Goal: Task Accomplishment & Management: Complete application form

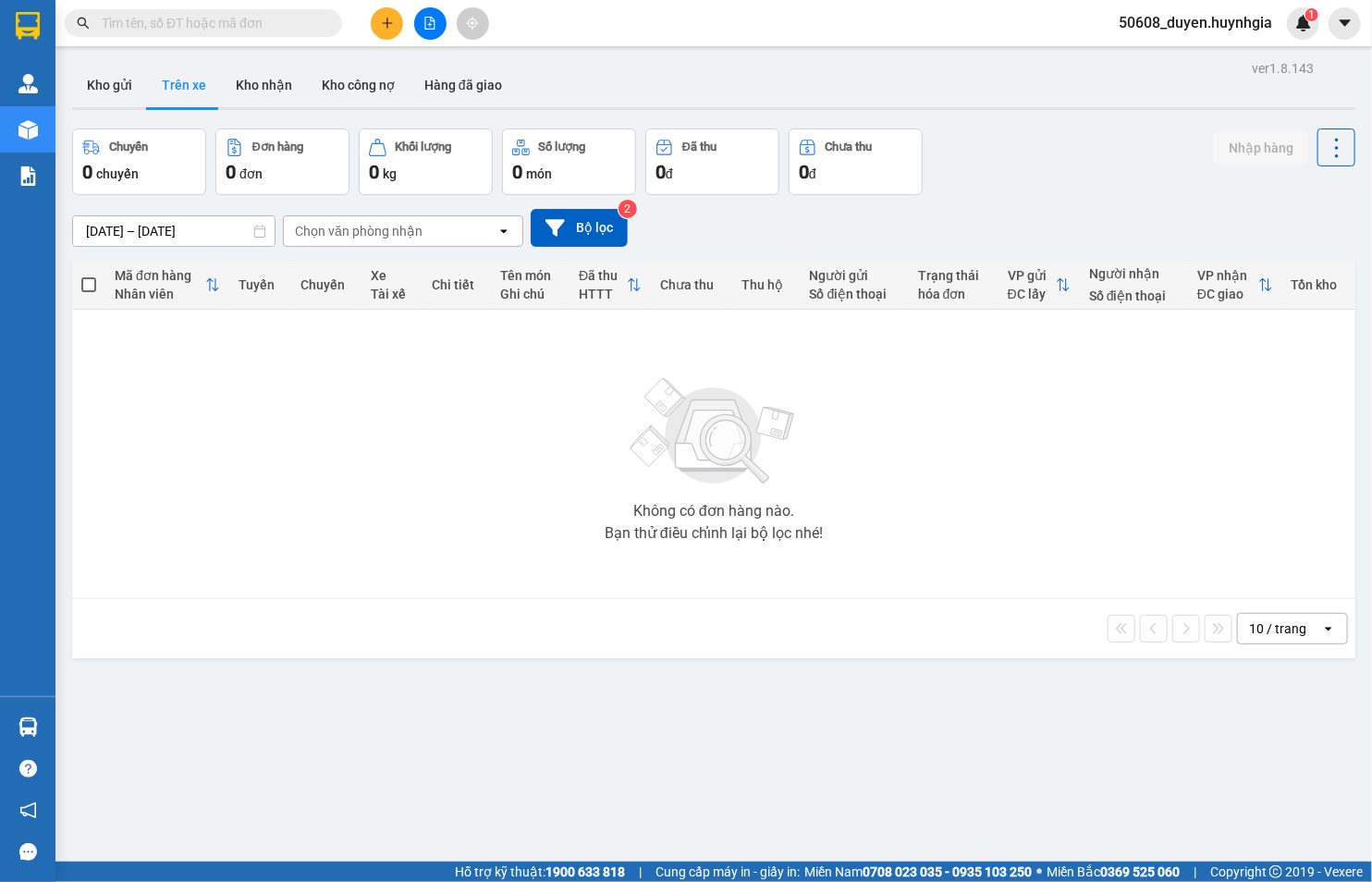
click at [389, 31] on button at bounding box center [386, 23] width 32 height 32
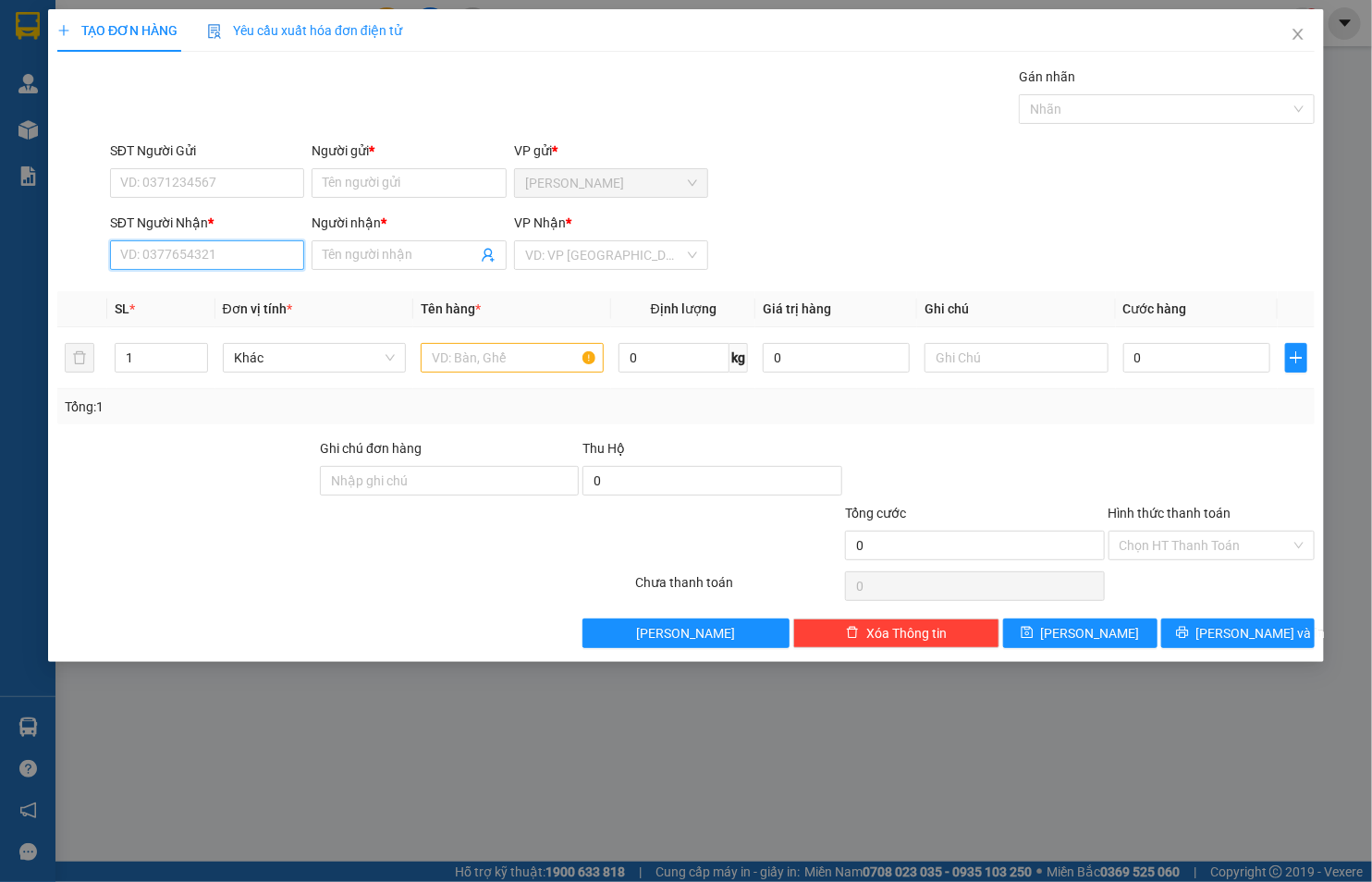
click at [260, 264] on input "SĐT Người Nhận *" at bounding box center [206, 255] width 195 height 29
click at [241, 182] on input "SĐT Người Gửi" at bounding box center [206, 183] width 195 height 29
click at [132, 215] on div "0394839948 - THỦY" at bounding box center [207, 220] width 173 height 21
type input "0394839948"
type input "THỦY"
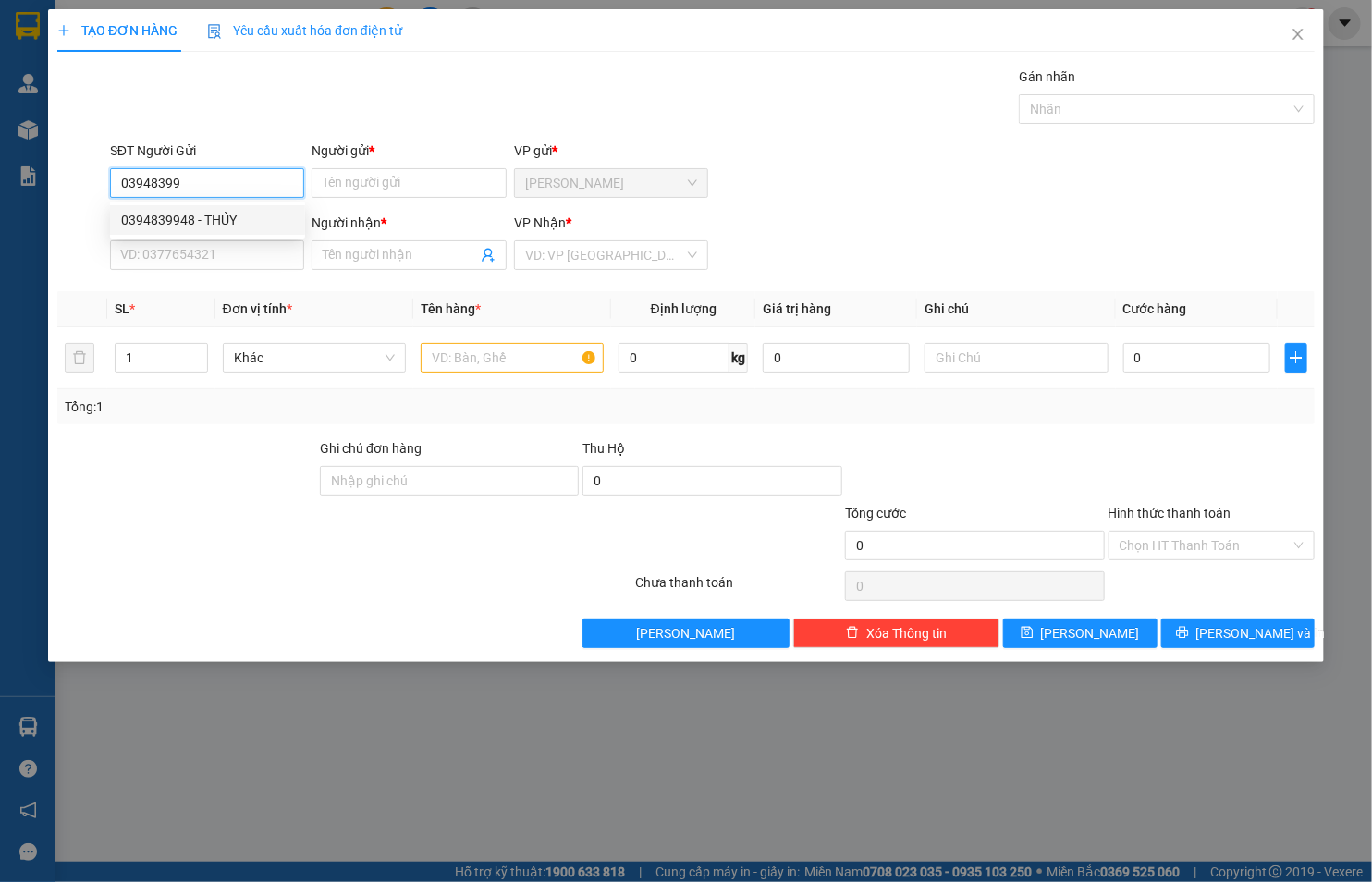
type input "0903767043"
type input "HOÀNG"
type input "0394839948"
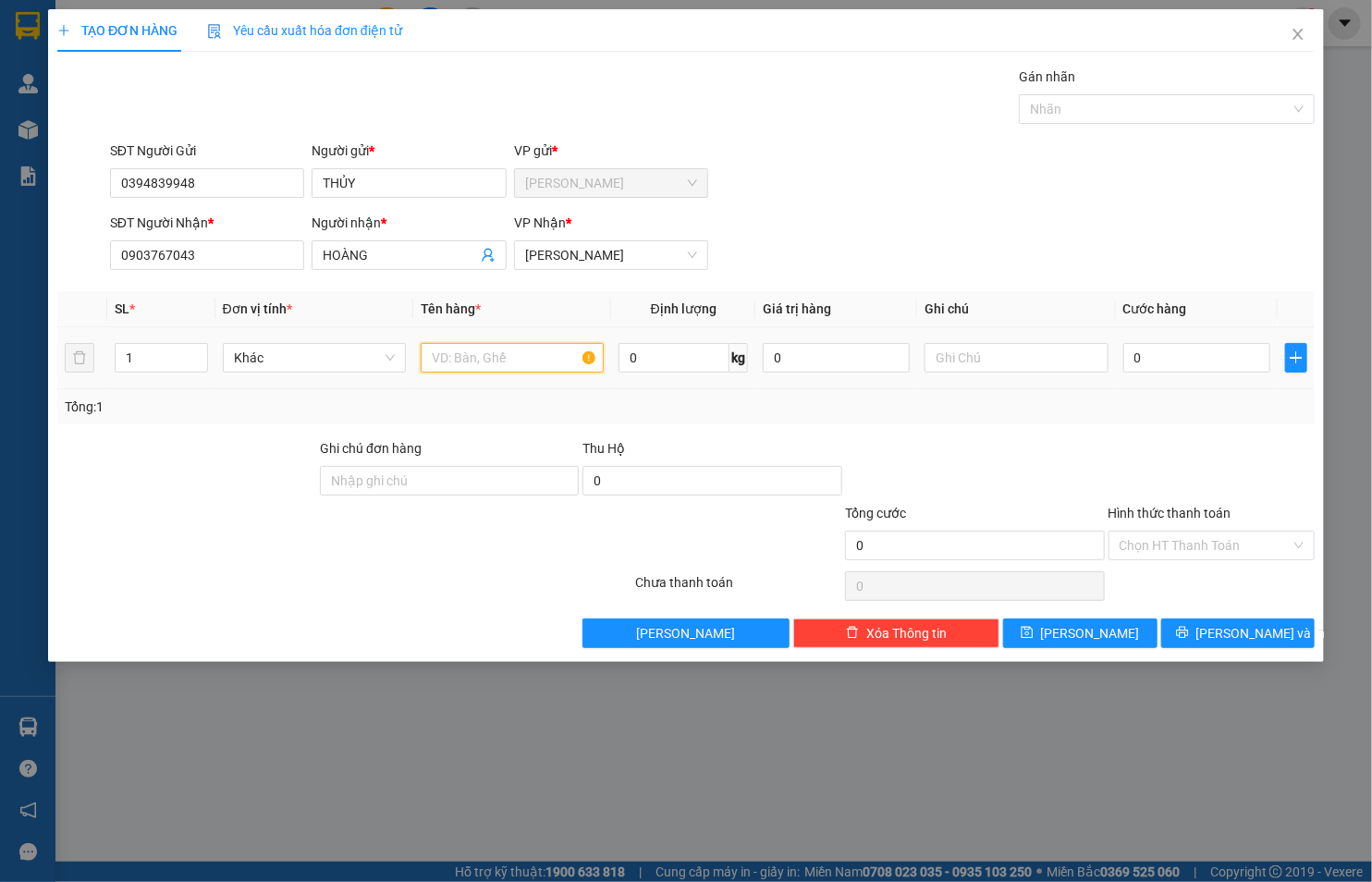
click at [518, 363] on input "text" at bounding box center [511, 358] width 183 height 29
type input "THÙNG"
click at [1207, 362] on input "0" at bounding box center [1196, 358] width 147 height 29
type input "5"
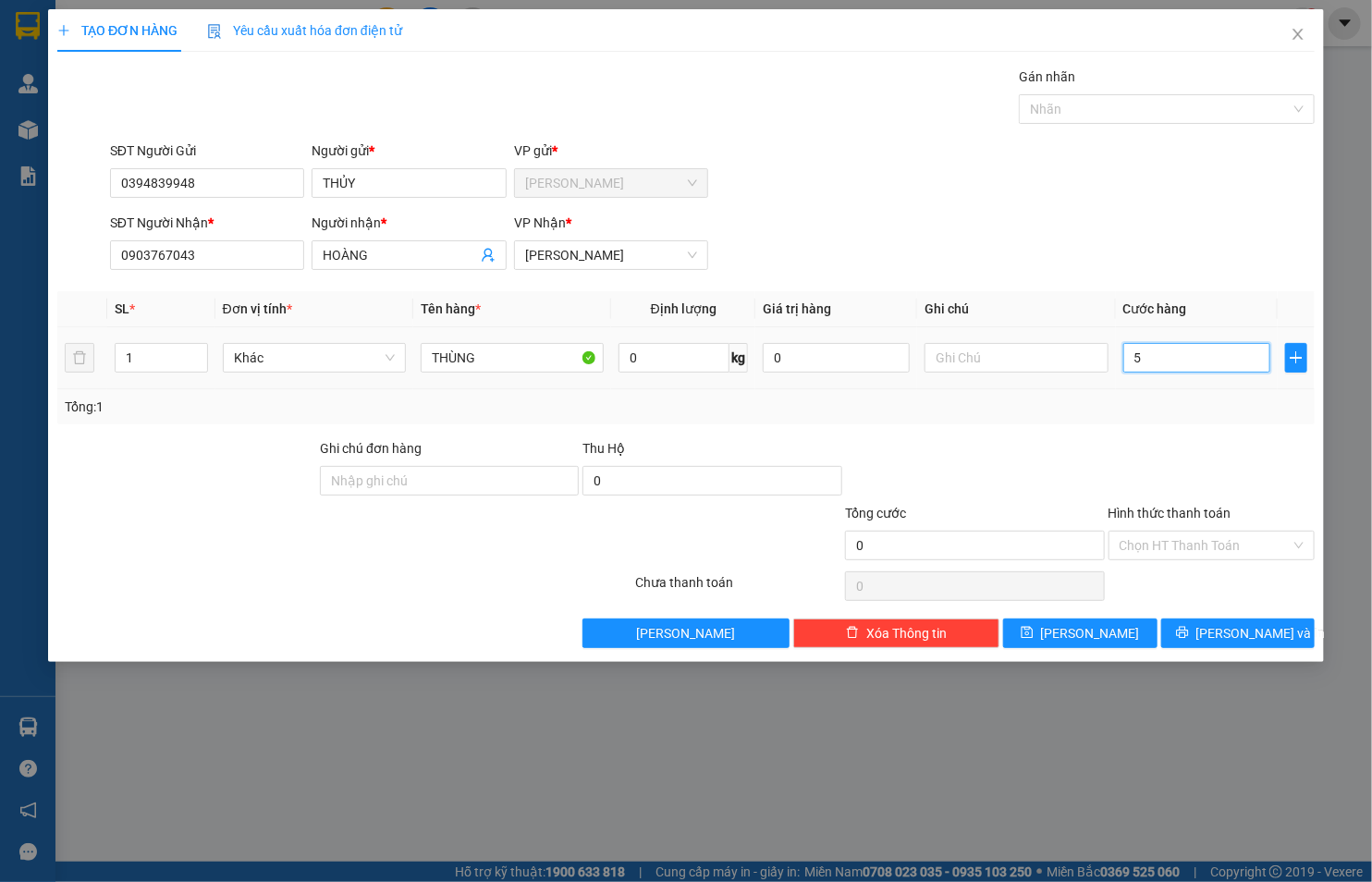
type input "5"
type input "50"
type input "50.000"
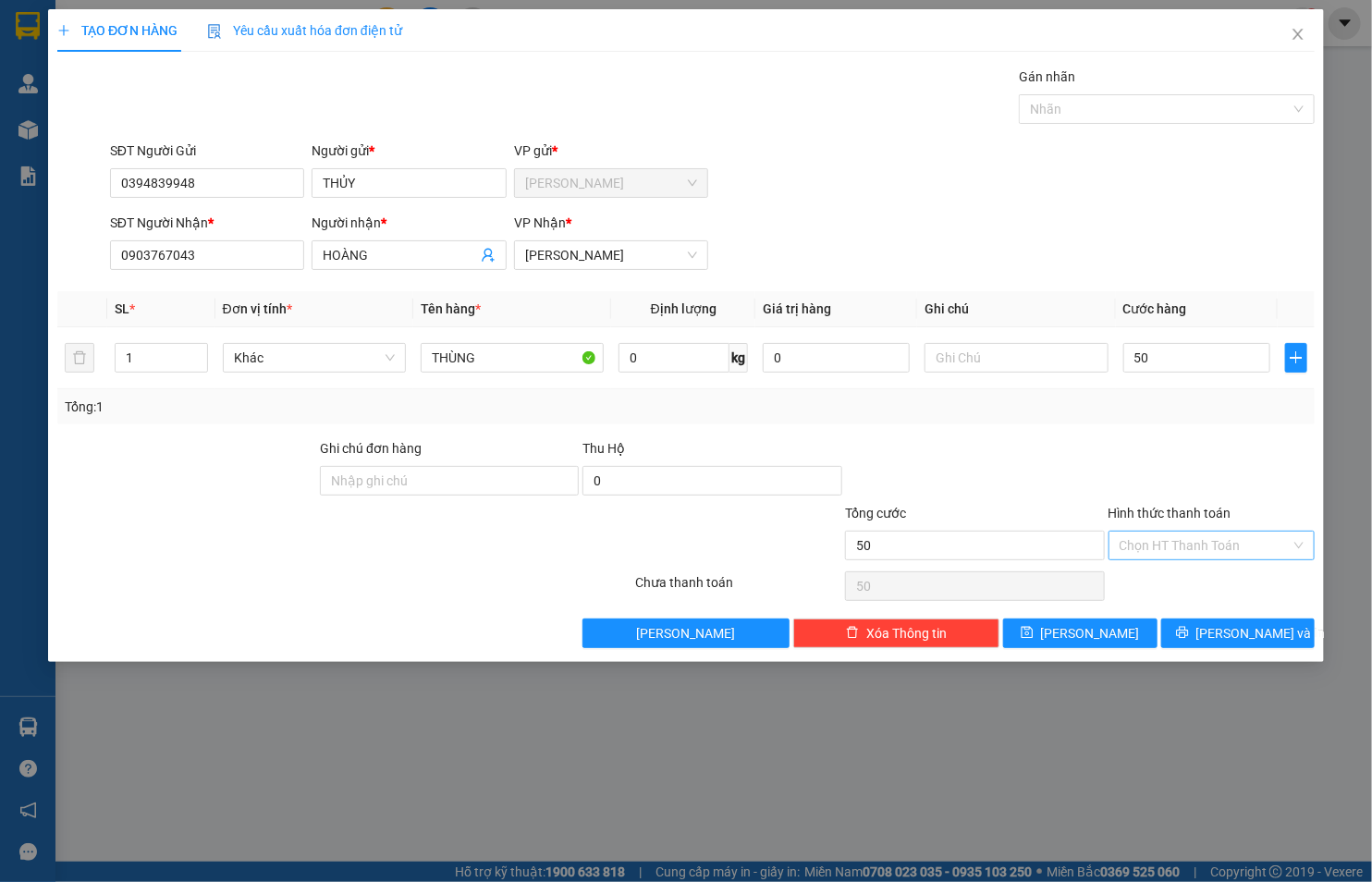
type input "50.000"
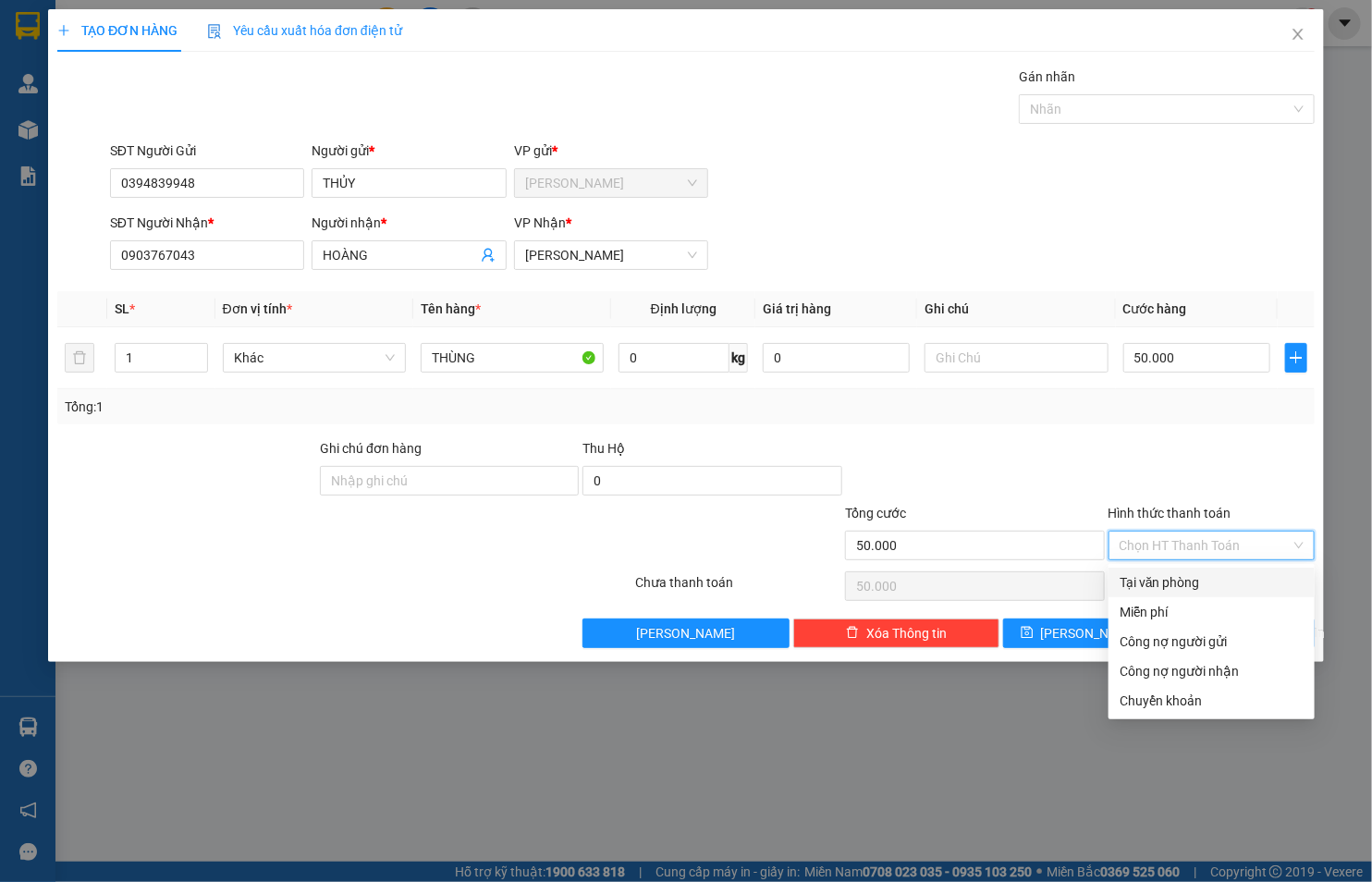
click at [1165, 540] on input "Hình thức thanh toán" at bounding box center [1204, 545] width 171 height 27
click at [1169, 575] on div "Tại văn phòng" at bounding box center [1211, 582] width 184 height 21
type input "0"
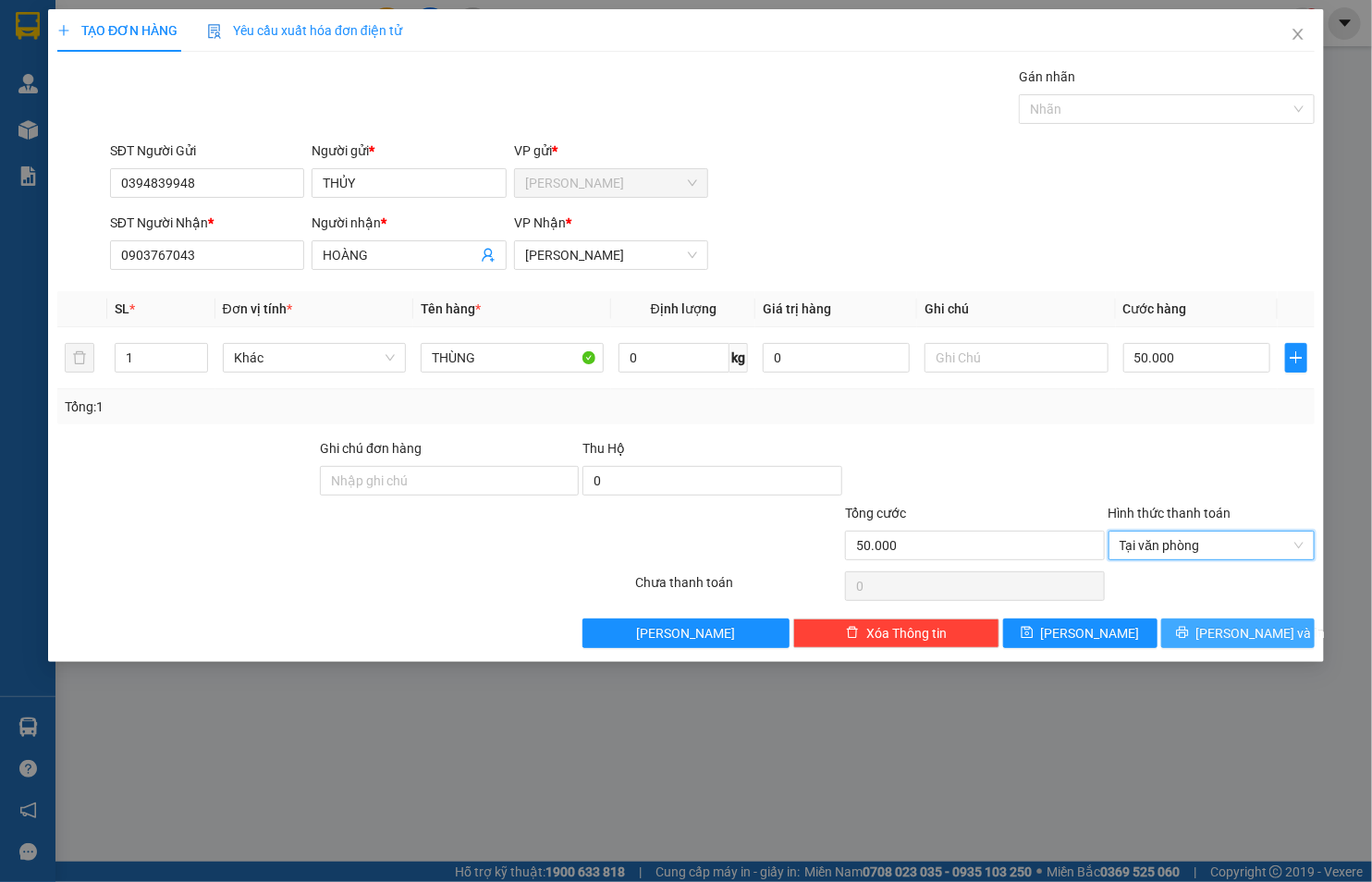
click at [1186, 630] on button "[PERSON_NAME] và In" at bounding box center [1238, 633] width 155 height 29
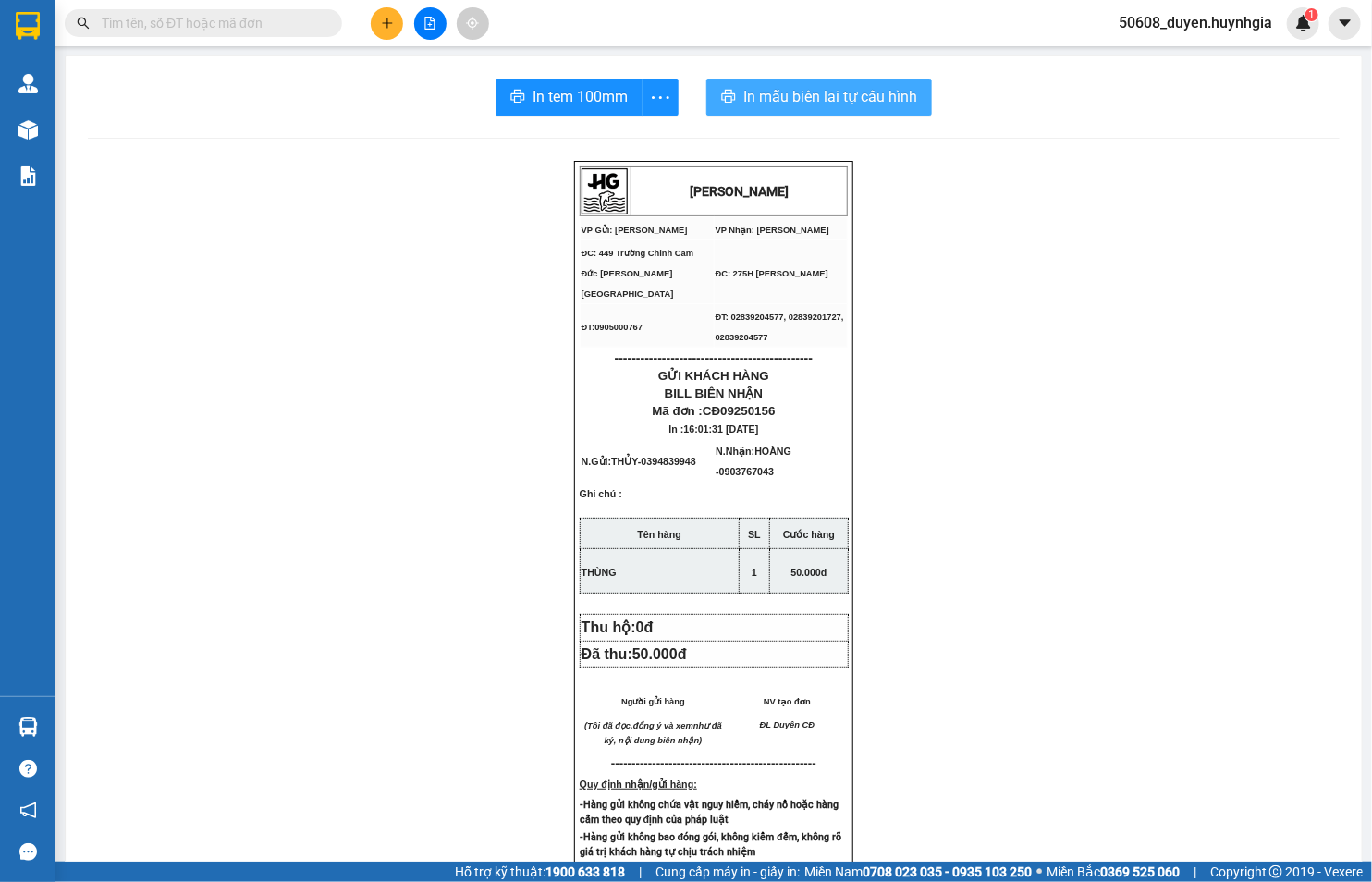
click at [761, 96] on span "In mẫu biên lai tự cấu hình" at bounding box center [830, 97] width 174 height 23
click at [613, 108] on span "In tem 100mm" at bounding box center [579, 97] width 95 height 23
